Goal: Task Accomplishment & Management: Use online tool/utility

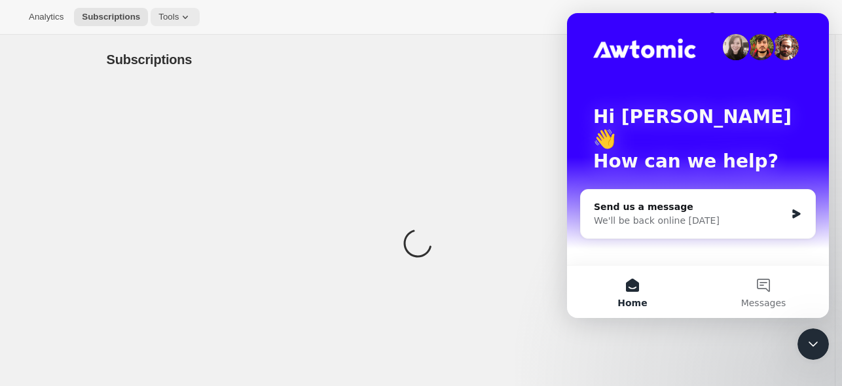
click at [188, 20] on icon at bounding box center [185, 16] width 13 height 13
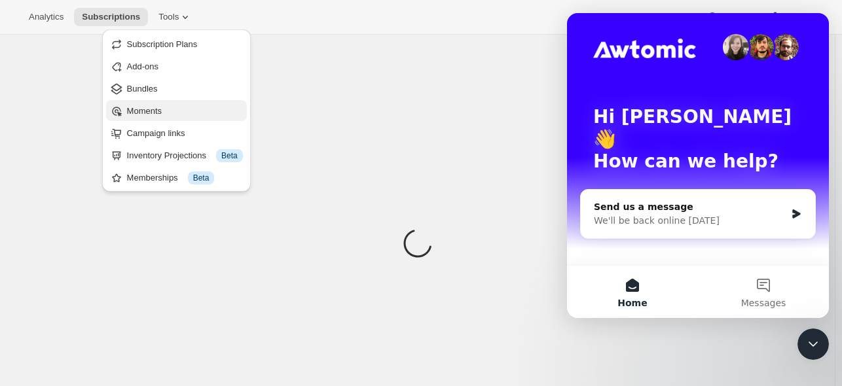
click at [160, 114] on span "Moments" at bounding box center [144, 111] width 35 height 10
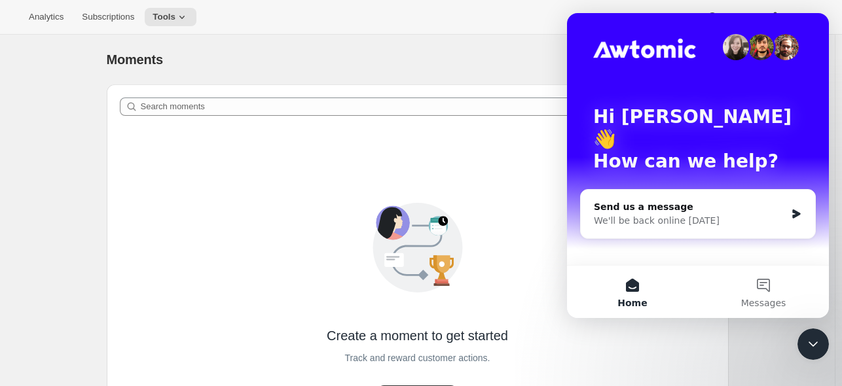
click at [807, 349] on icon "Close Intercom Messenger" at bounding box center [814, 345] width 16 height 16
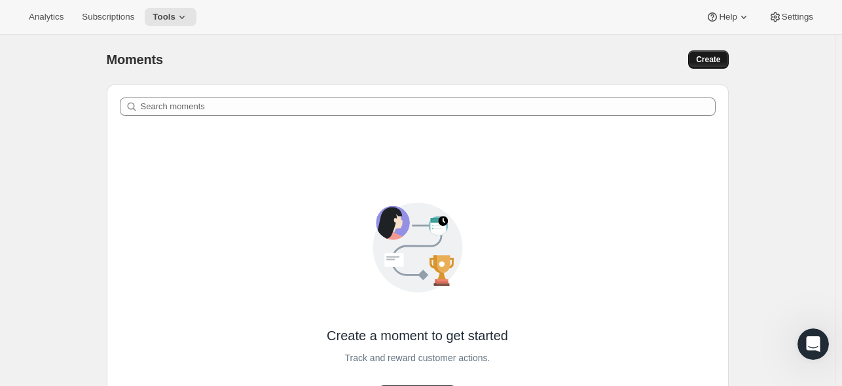
click at [703, 60] on span "Create" at bounding box center [708, 59] width 24 height 10
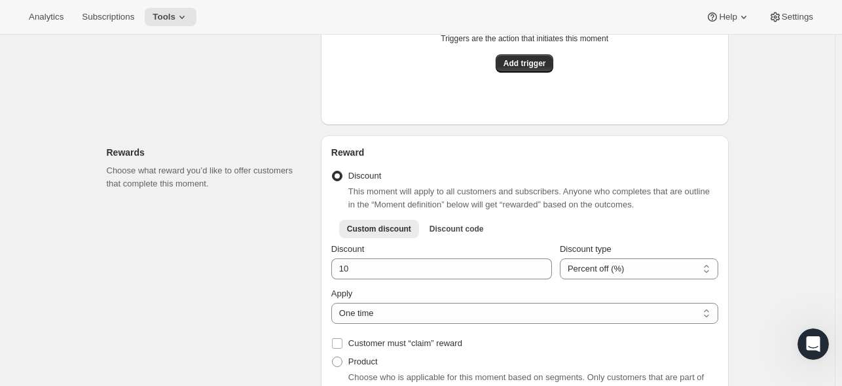
scroll to position [341, 0]
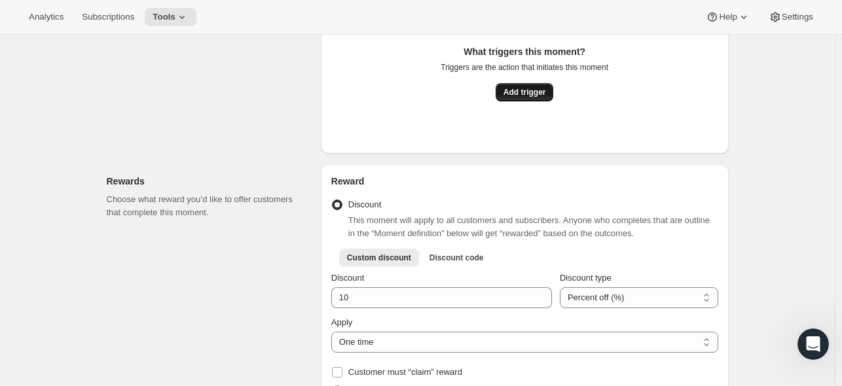
click at [546, 96] on span "Add trigger" at bounding box center [525, 92] width 43 height 10
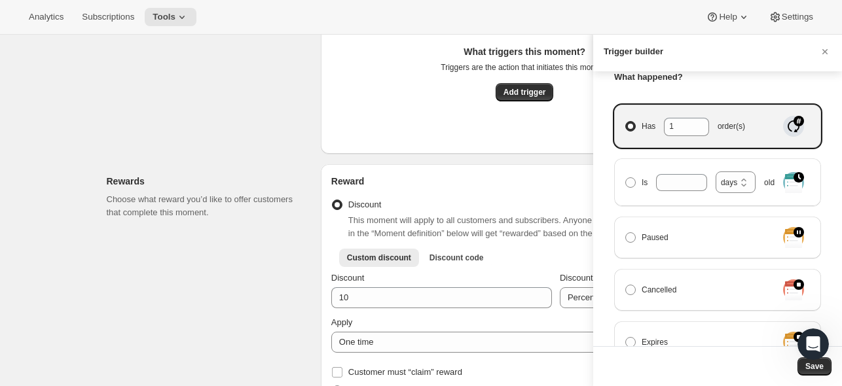
scroll to position [186, 0]
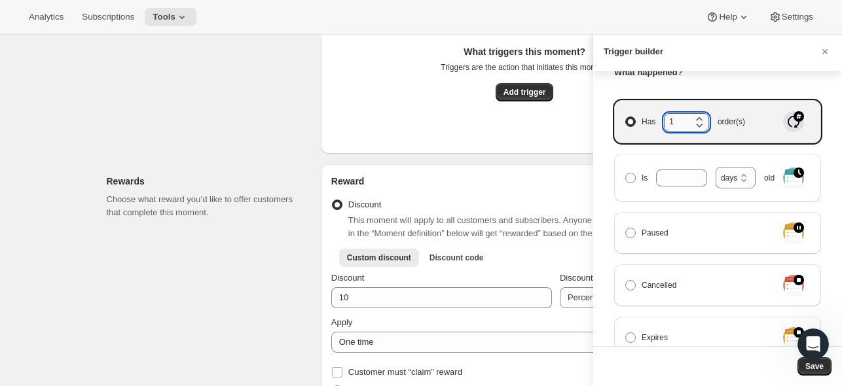
click at [684, 121] on input "1" at bounding box center [677, 121] width 26 height 17
click at [702, 117] on icon "Manage moment triggers" at bounding box center [699, 118] width 6 height 3
click at [626, 117] on input "Has 1 order(s)" at bounding box center [625, 117] width 1 height 1
click at [702, 117] on icon "Manage moment triggers" at bounding box center [699, 118] width 6 height 3
click at [626, 117] on input "Has 2 order(s)" at bounding box center [625, 117] width 1 height 1
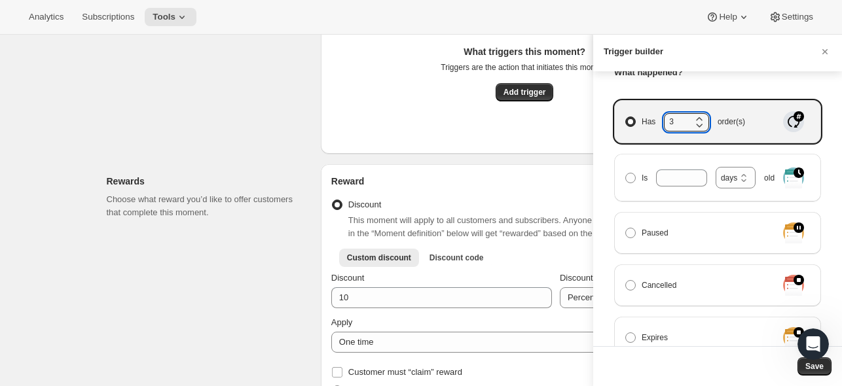
click at [702, 117] on icon "Manage moment triggers" at bounding box center [699, 118] width 6 height 3
click at [626, 117] on input "Has 3 order(s)" at bounding box center [625, 117] width 1 height 1
click at [702, 117] on icon "Manage moment triggers" at bounding box center [699, 118] width 6 height 3
click at [626, 117] on input "Has 4 order(s)" at bounding box center [625, 117] width 1 height 1
click at [702, 117] on icon "Manage moment triggers" at bounding box center [699, 118] width 6 height 3
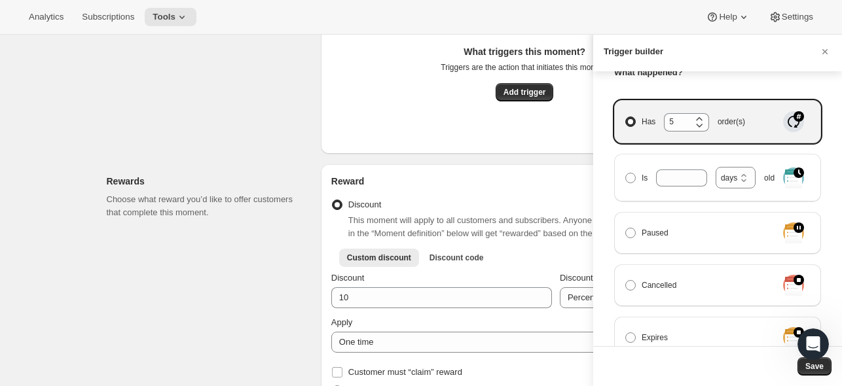
click at [626, 117] on input "Has 5 order(s)" at bounding box center [625, 117] width 1 height 1
type input "6"
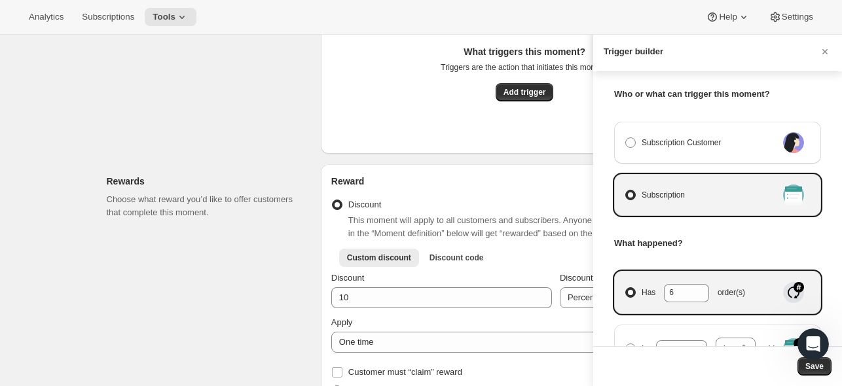
scroll to position [0, 0]
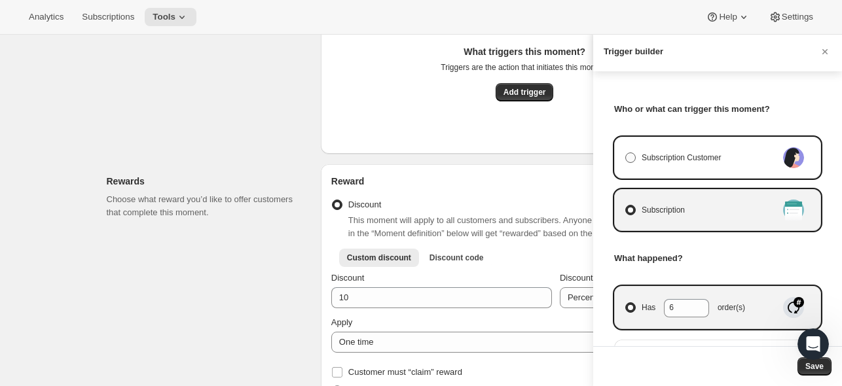
click at [627, 159] on span "Manage moment triggers" at bounding box center [630, 158] width 10 height 10
click at [626, 153] on input "Subscription Customer" at bounding box center [625, 153] width 1 height 1
radio input "true"
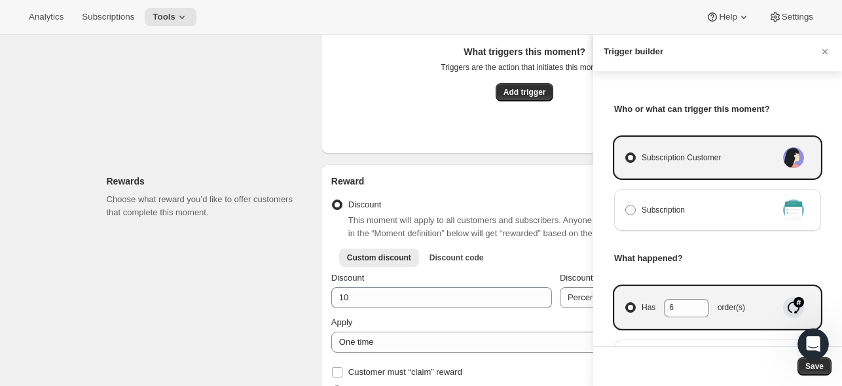
select select "days"
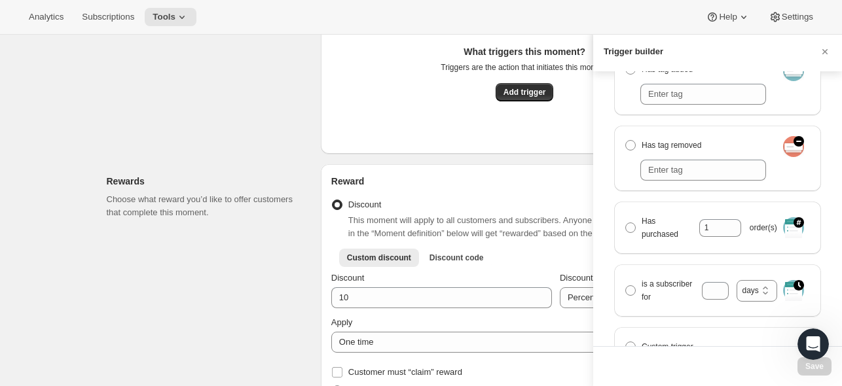
scroll to position [284, 0]
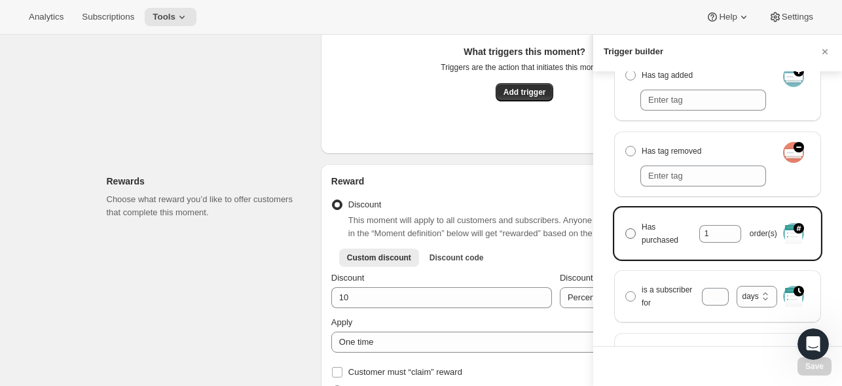
click at [626, 235] on span "Manage moment triggers" at bounding box center [630, 234] width 10 height 10
click at [626, 229] on input "Has purchased 1 order(s)" at bounding box center [625, 229] width 1 height 1
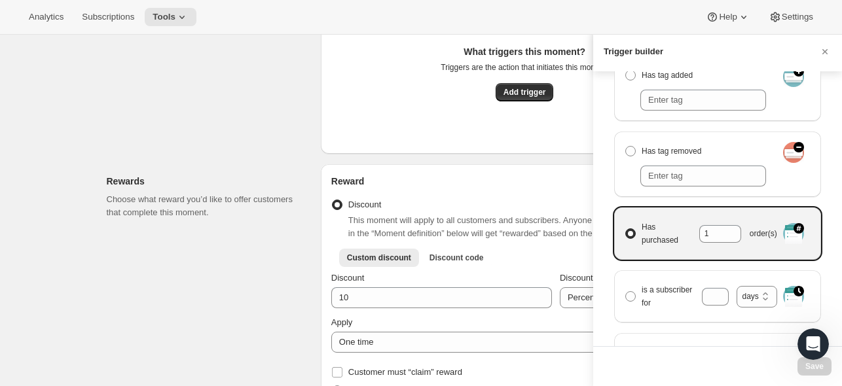
radio input "true"
click at [725, 229] on icon "Manage moment triggers" at bounding box center [731, 231] width 13 height 13
click at [626, 229] on input "Has purchased 1 order(s)" at bounding box center [625, 229] width 1 height 1
click at [725, 229] on icon "Manage moment triggers" at bounding box center [731, 231] width 13 height 13
click at [626, 229] on input "Has purchased 2 order(s)" at bounding box center [625, 229] width 1 height 1
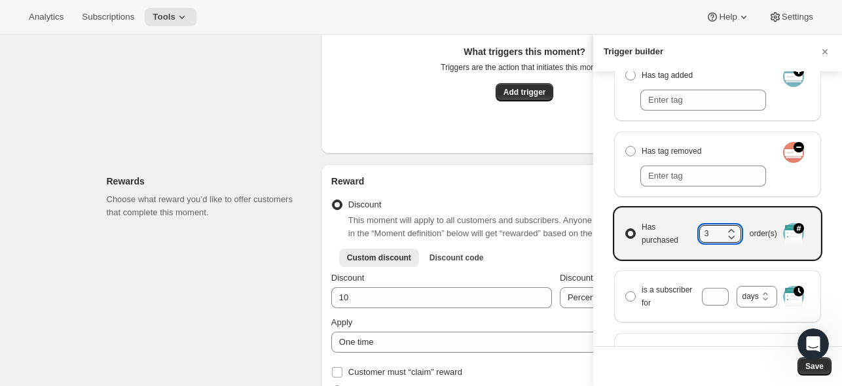
click at [725, 229] on icon "Manage moment triggers" at bounding box center [731, 231] width 13 height 13
click at [626, 229] on input "Has purchased 3 order(s)" at bounding box center [625, 229] width 1 height 1
click at [725, 229] on icon "Manage moment triggers" at bounding box center [731, 231] width 13 height 13
click at [626, 229] on input "Has purchased 4 order(s)" at bounding box center [625, 229] width 1 height 1
click at [725, 229] on icon "Manage moment triggers" at bounding box center [731, 231] width 13 height 13
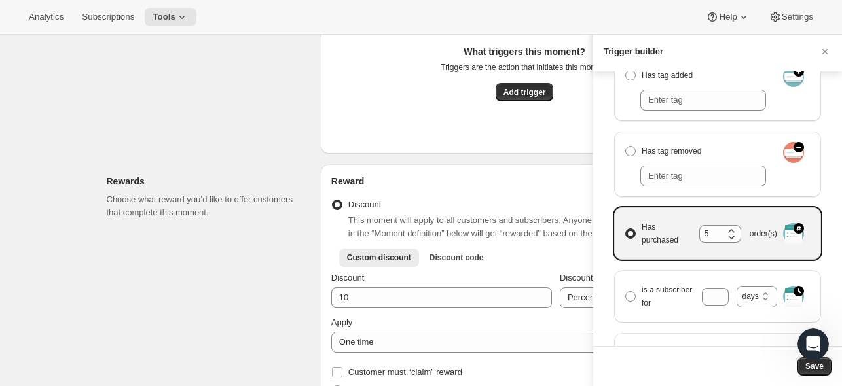
click at [626, 229] on input "Has purchased 5 order(s)" at bounding box center [625, 229] width 1 height 1
type input "6"
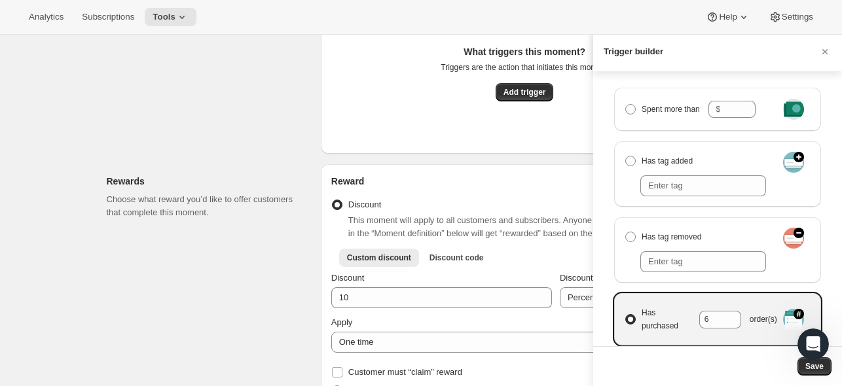
scroll to position [204, 0]
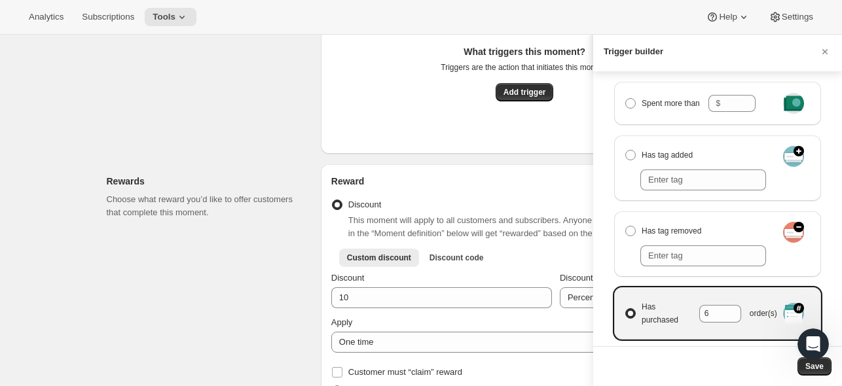
click at [438, 117] on div at bounding box center [421, 193] width 842 height 386
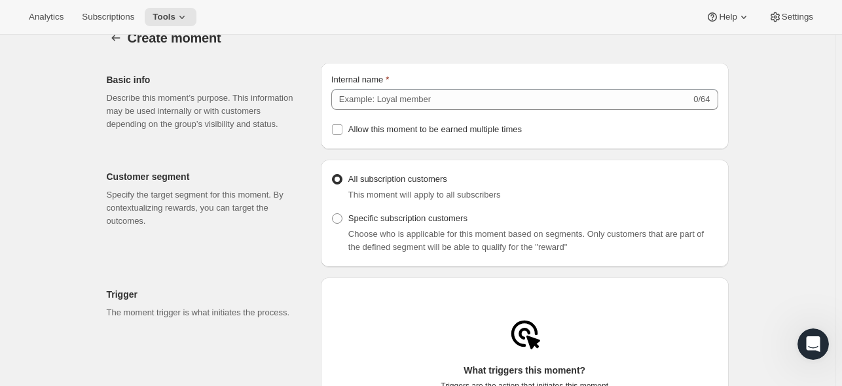
scroll to position [24, 0]
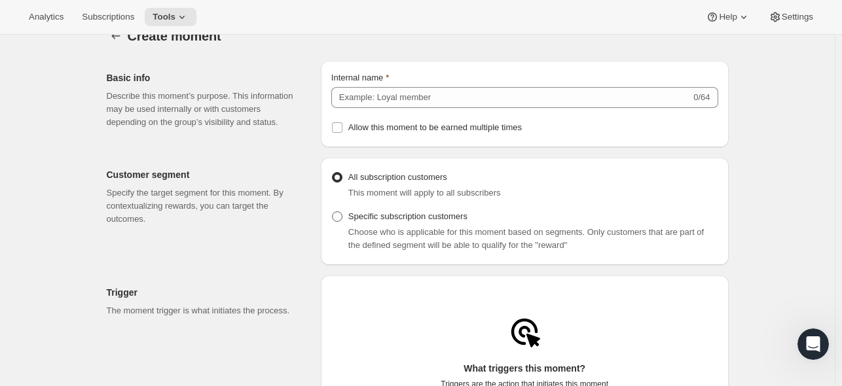
click at [393, 221] on span "Specific subscription customers" at bounding box center [407, 217] width 119 height 10
click at [333, 212] on input "Specific subscription customers" at bounding box center [332, 212] width 1 height 1
radio input "true"
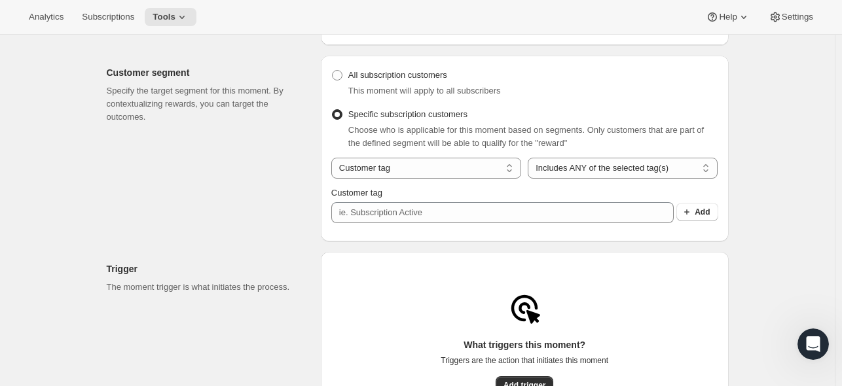
scroll to position [131, 0]
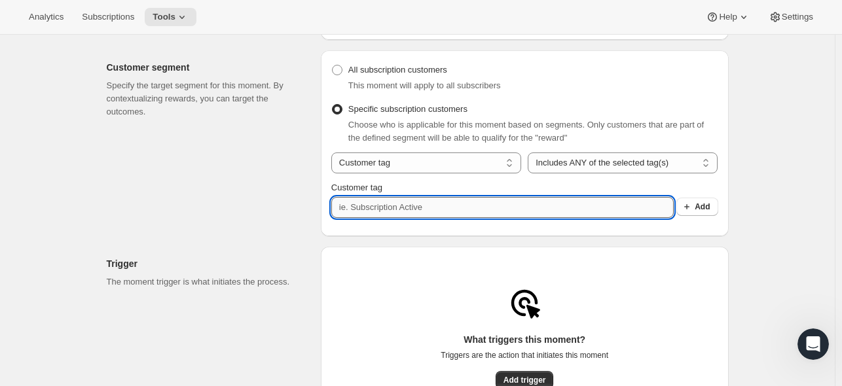
click at [542, 218] on input "Customer tag" at bounding box center [502, 207] width 343 height 21
type input "Wine Club"
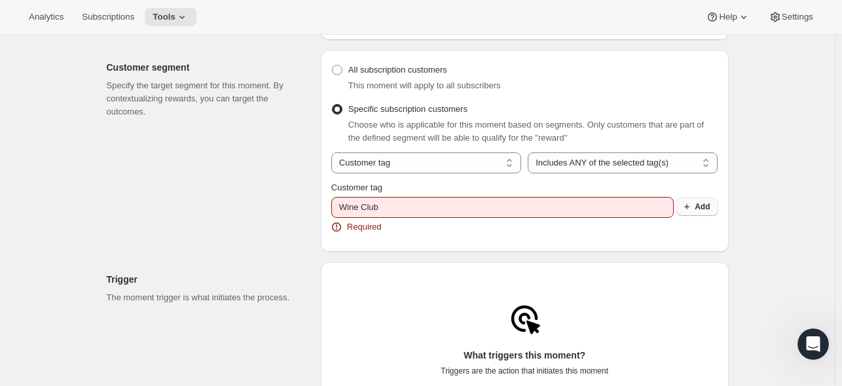
click at [705, 212] on span "Add" at bounding box center [702, 207] width 15 height 10
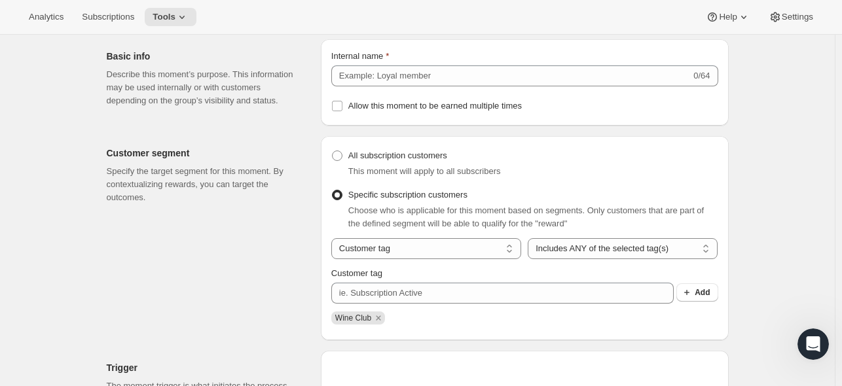
scroll to position [39, 0]
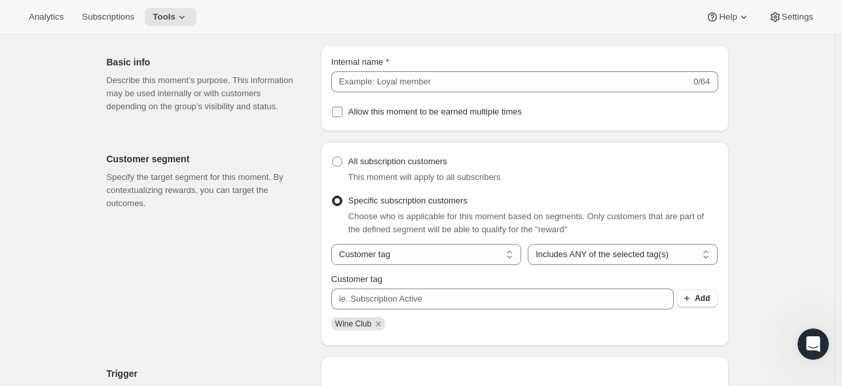
click at [471, 113] on span "Allow this moment to be earned multiple times" at bounding box center [435, 112] width 174 height 10
click at [343, 113] on input "Allow this moment to be earned multiple times" at bounding box center [337, 112] width 10 height 10
checkbox input "true"
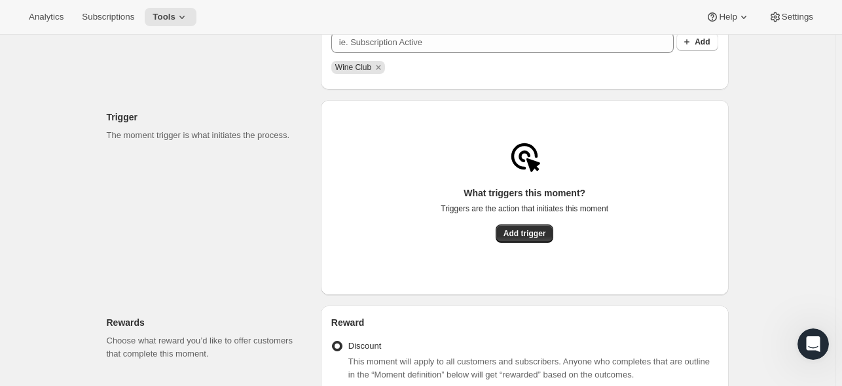
scroll to position [300, 0]
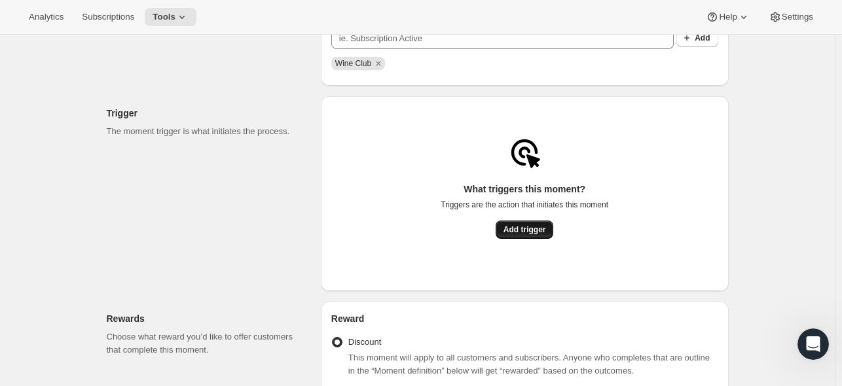
click at [547, 239] on button "Add trigger" at bounding box center [525, 230] width 58 height 18
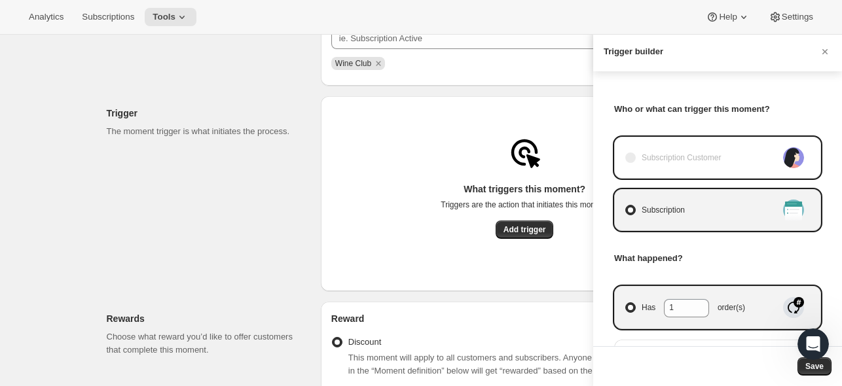
click at [628, 161] on span "Manage moment triggers" at bounding box center [630, 158] width 10 height 10
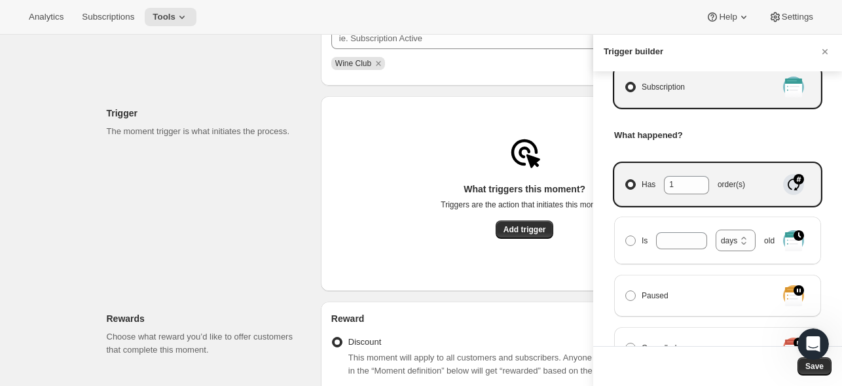
scroll to position [128, 0]
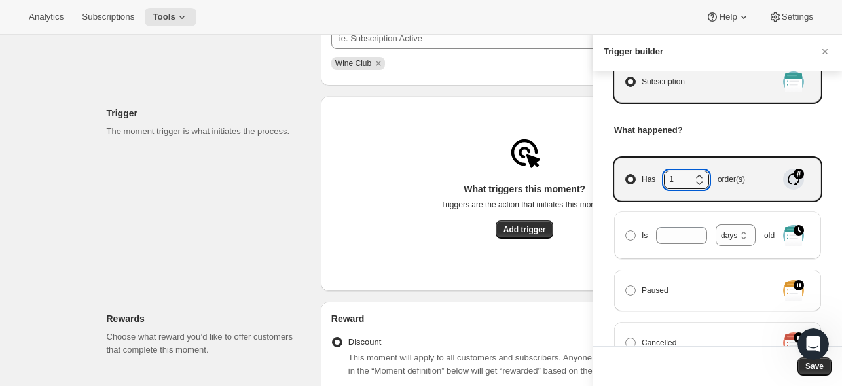
click at [703, 174] on icon "Manage moment triggers" at bounding box center [699, 176] width 13 height 13
click at [626, 174] on input "Has 1 order(s)" at bounding box center [625, 174] width 1 height 1
click at [705, 174] on icon "Manage moment triggers" at bounding box center [699, 176] width 13 height 13
click at [626, 174] on input "Has 2 order(s)" at bounding box center [625, 174] width 1 height 1
click at [705, 175] on icon "Manage moment triggers" at bounding box center [699, 176] width 13 height 13
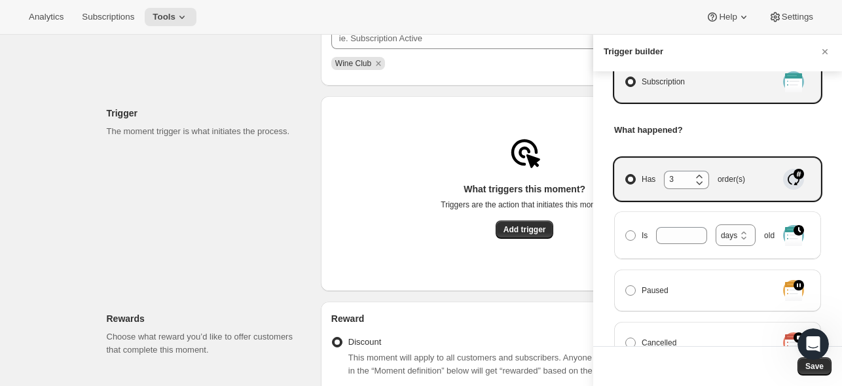
click at [626, 175] on input "Has 3 order(s)" at bounding box center [625, 174] width 1 height 1
click at [705, 176] on icon "Manage moment triggers" at bounding box center [699, 182] width 13 height 13
click at [626, 175] on input "Has 4 order(s)" at bounding box center [625, 174] width 1 height 1
click at [706, 176] on icon "Manage moment triggers" at bounding box center [699, 182] width 13 height 13
click at [626, 175] on input "Has 3 order(s)" at bounding box center [625, 174] width 1 height 1
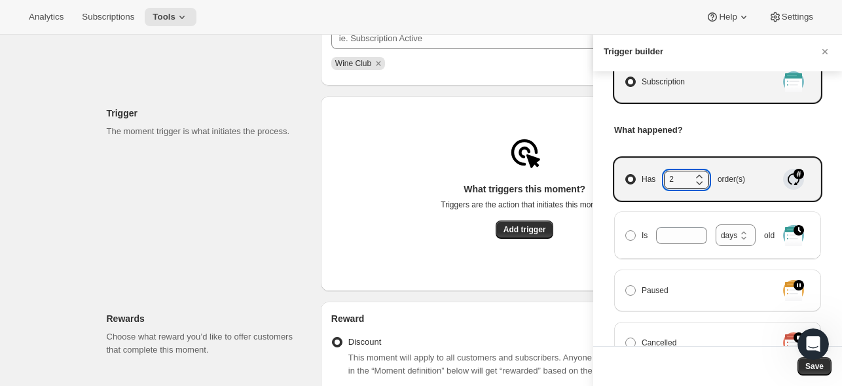
click at [706, 176] on icon "Manage moment triggers" at bounding box center [699, 182] width 13 height 13
click at [626, 175] on input "Has 2 order(s)" at bounding box center [625, 174] width 1 height 1
click at [705, 174] on icon "Manage moment triggers" at bounding box center [699, 176] width 13 height 13
click at [626, 174] on input "Has 1 order(s)" at bounding box center [625, 174] width 1 height 1
click at [705, 174] on icon "Manage moment triggers" at bounding box center [699, 176] width 13 height 13
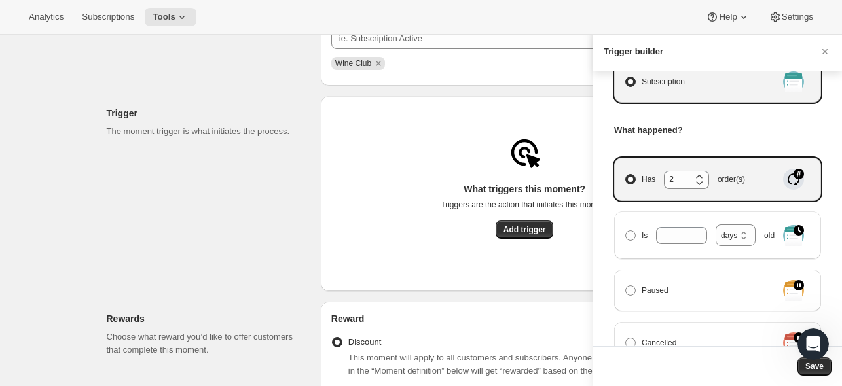
click at [626, 174] on input "Has 2 order(s)" at bounding box center [625, 174] width 1 height 1
click at [705, 174] on icon "Manage moment triggers" at bounding box center [699, 176] width 13 height 13
click at [626, 174] on input "Has 3 order(s)" at bounding box center [625, 174] width 1 height 1
click at [705, 174] on icon "Manage moment triggers" at bounding box center [699, 176] width 13 height 13
click at [626, 174] on input "Has 4 order(s)" at bounding box center [625, 174] width 1 height 1
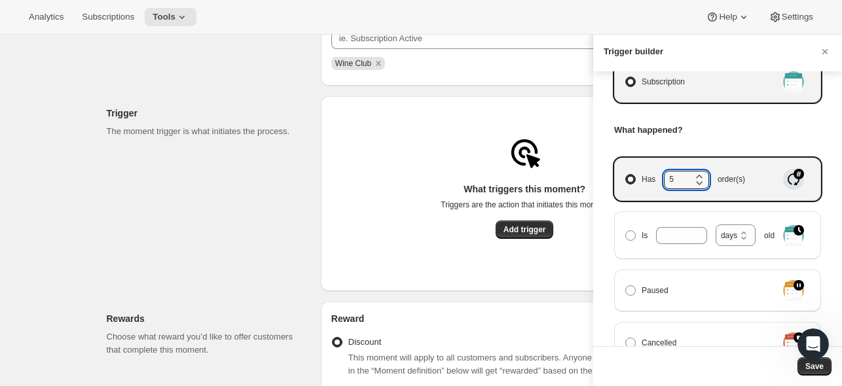
click at [705, 174] on icon "Manage moment triggers" at bounding box center [699, 176] width 13 height 13
click at [626, 174] on input "Has 5 order(s)" at bounding box center [625, 174] width 1 height 1
type input "6"
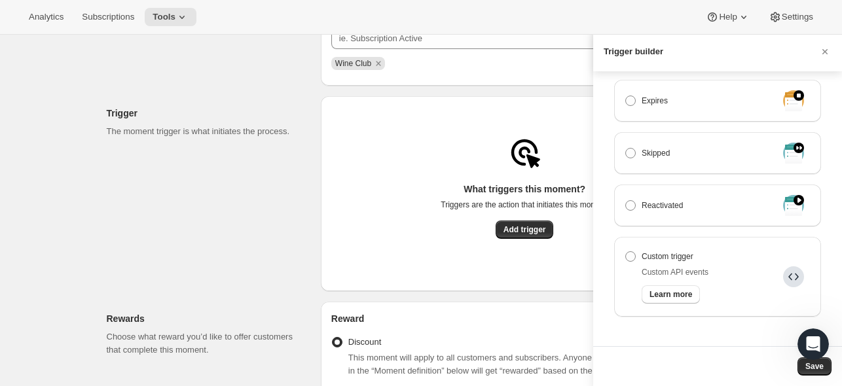
scroll to position [445, 0]
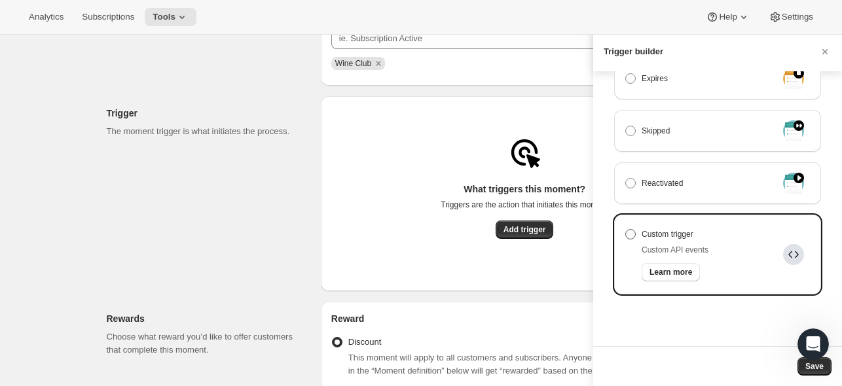
click at [630, 231] on span "Manage moment triggers" at bounding box center [630, 234] width 10 height 10
click at [626, 230] on input "Custom trigger" at bounding box center [625, 229] width 1 height 1
radio input "true"
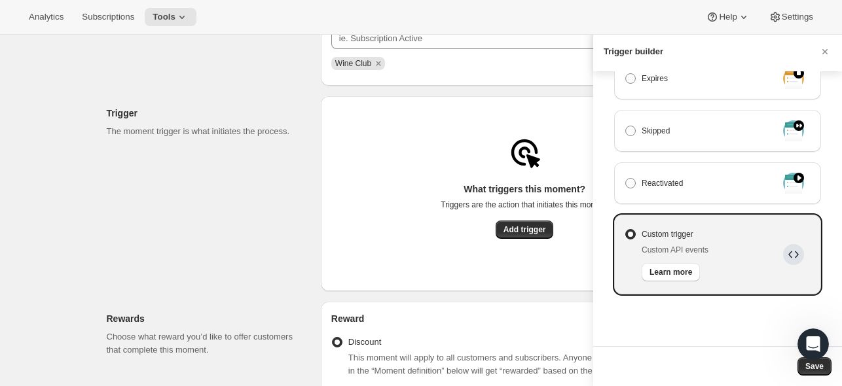
click at [789, 256] on icon "Manage moment triggers" at bounding box center [794, 255] width 10 height 7
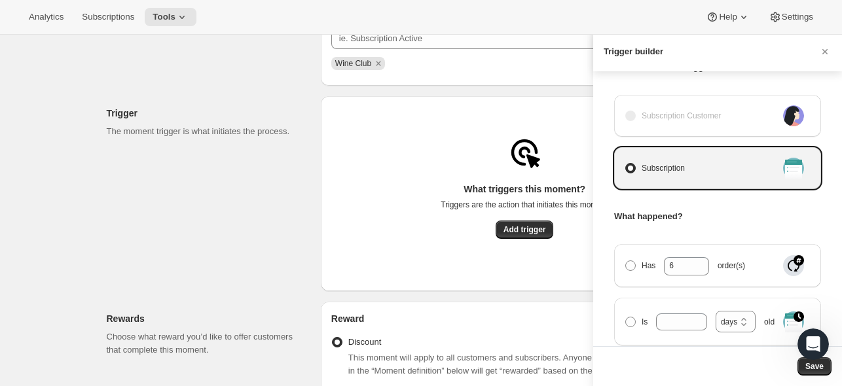
scroll to position [0, 0]
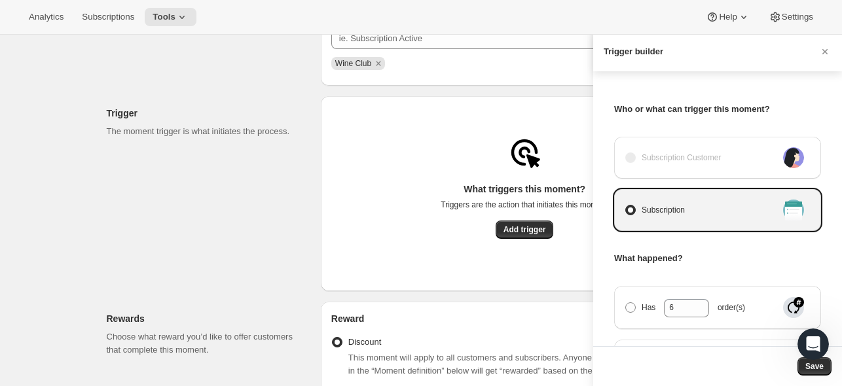
click at [440, 129] on div at bounding box center [421, 193] width 842 height 386
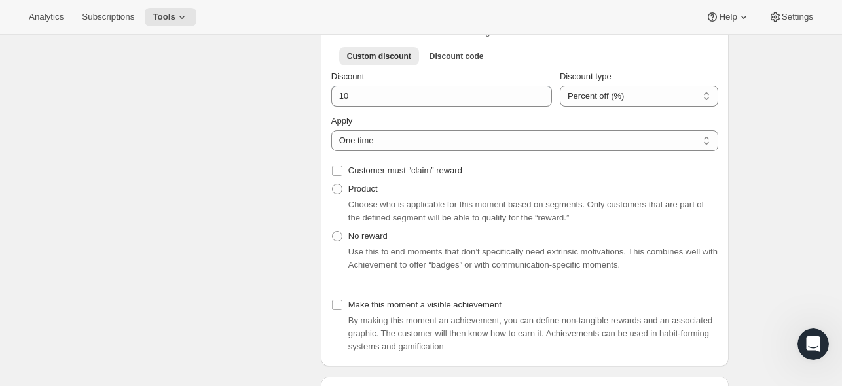
scroll to position [641, 0]
checkbox input "false"
radio input "true"
